Goal: Find specific page/section: Find specific page/section

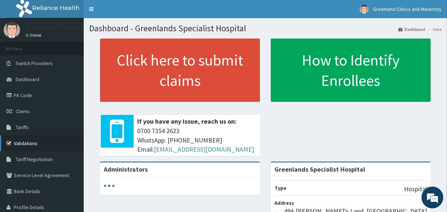
click at [32, 146] on link "Validations" at bounding box center [42, 143] width 84 height 16
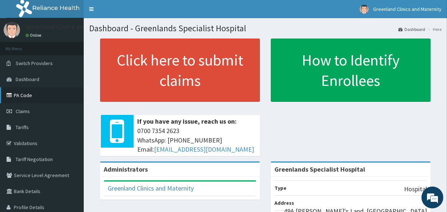
click at [21, 96] on link "PA Code" at bounding box center [42, 95] width 84 height 16
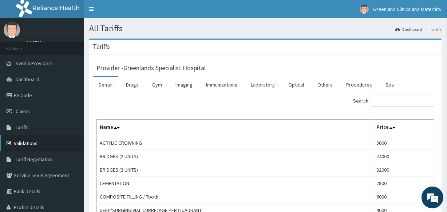
click at [30, 142] on link "Validations" at bounding box center [42, 143] width 84 height 16
click at [129, 86] on link "Drugs" at bounding box center [132, 84] width 24 height 15
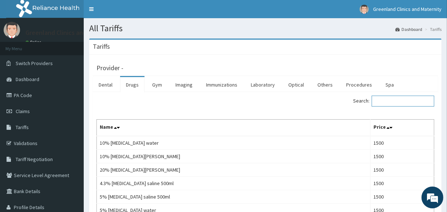
click at [396, 100] on input "Search:" at bounding box center [402, 101] width 63 height 11
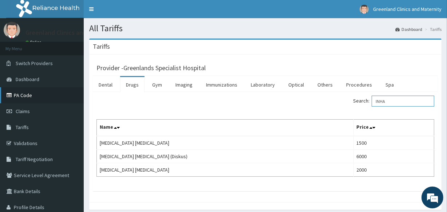
type input "INHA"
click at [28, 95] on link "PA Code" at bounding box center [42, 95] width 84 height 16
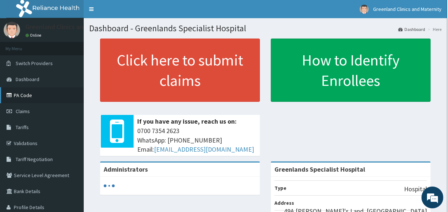
click at [24, 95] on link "PA Code" at bounding box center [42, 95] width 84 height 16
